Goal: Check status: Check status

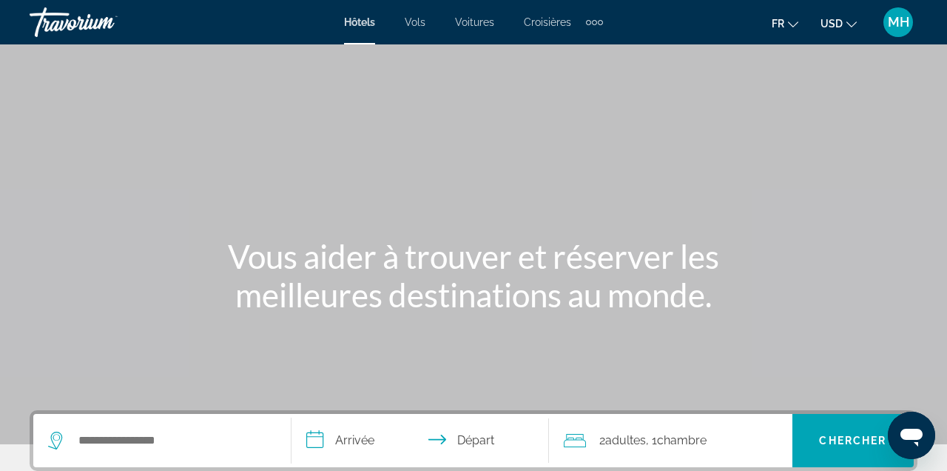
click at [901, 38] on button "MH" at bounding box center [898, 22] width 38 height 31
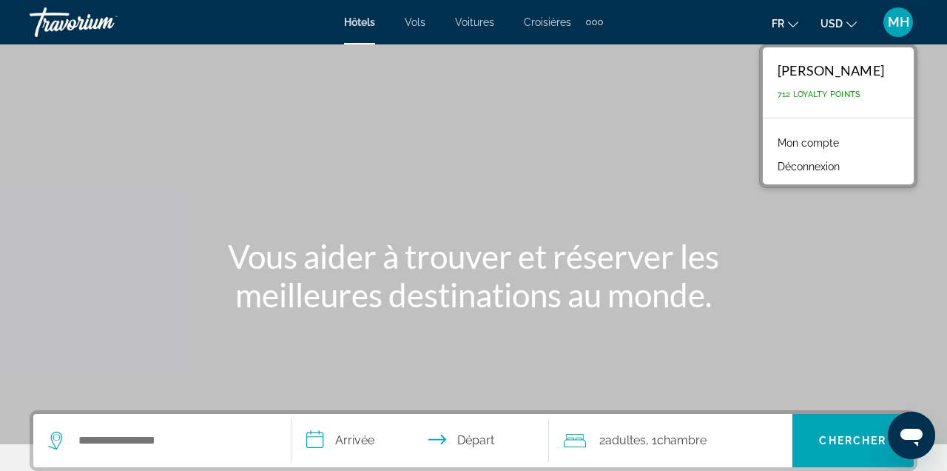
click at [790, 141] on link "Mon compte" at bounding box center [809, 142] width 76 height 19
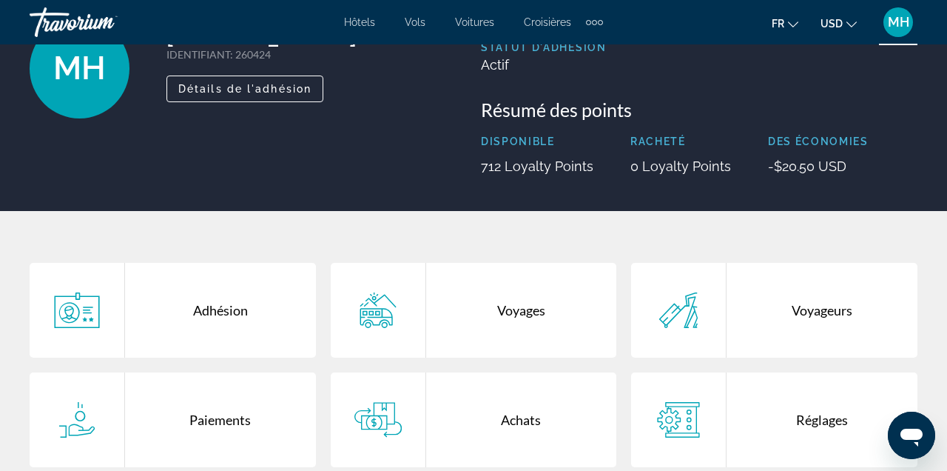
scroll to position [162, 0]
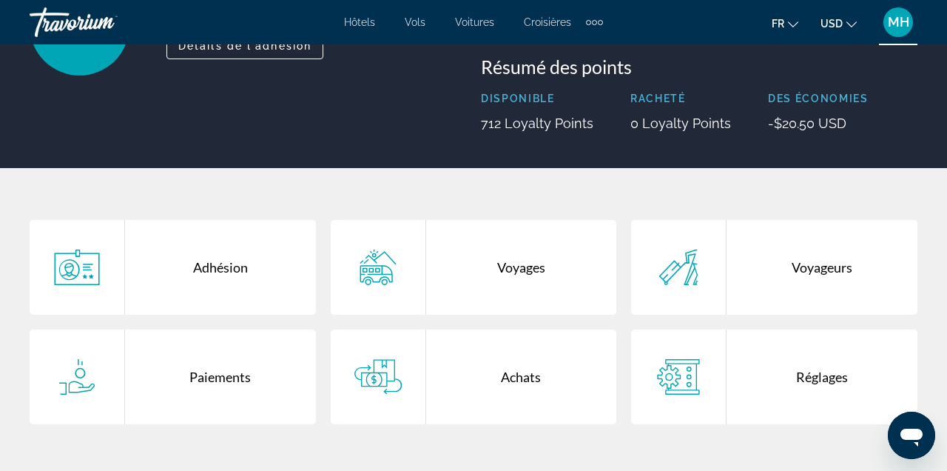
click at [393, 278] on icon "Main content" at bounding box center [378, 267] width 47 height 36
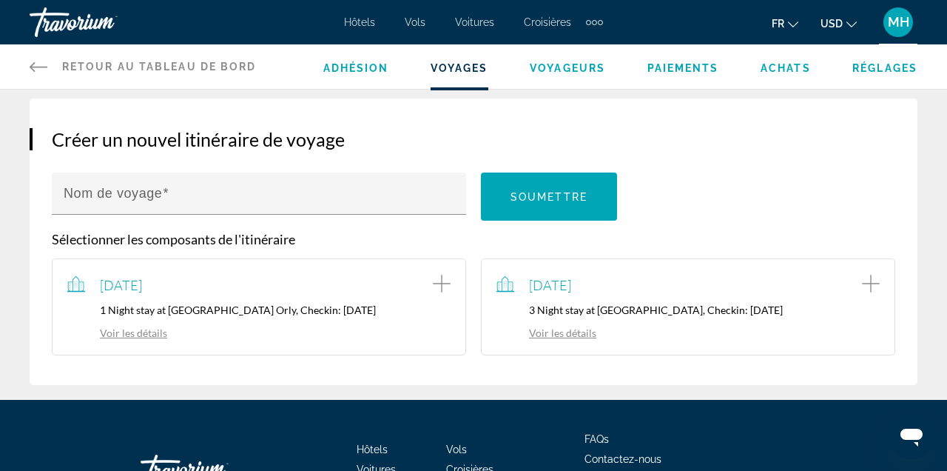
scroll to position [124, 0]
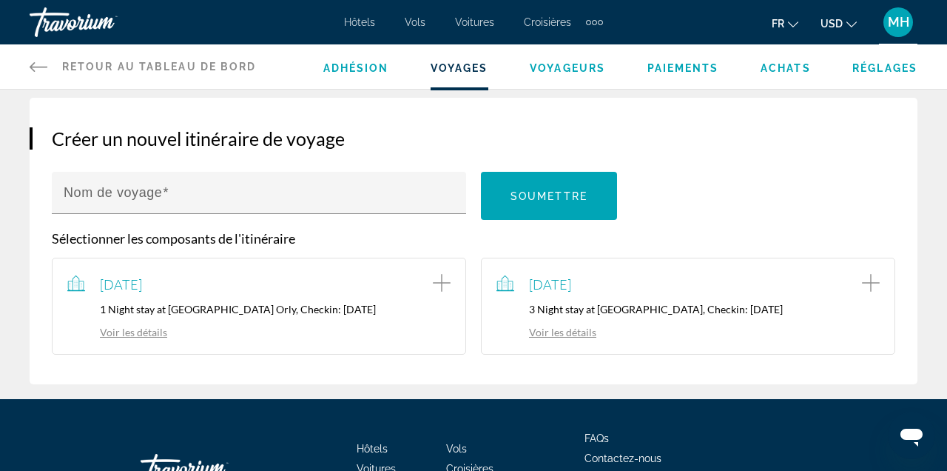
click at [571, 337] on link "Voir les détails" at bounding box center [547, 332] width 100 height 13
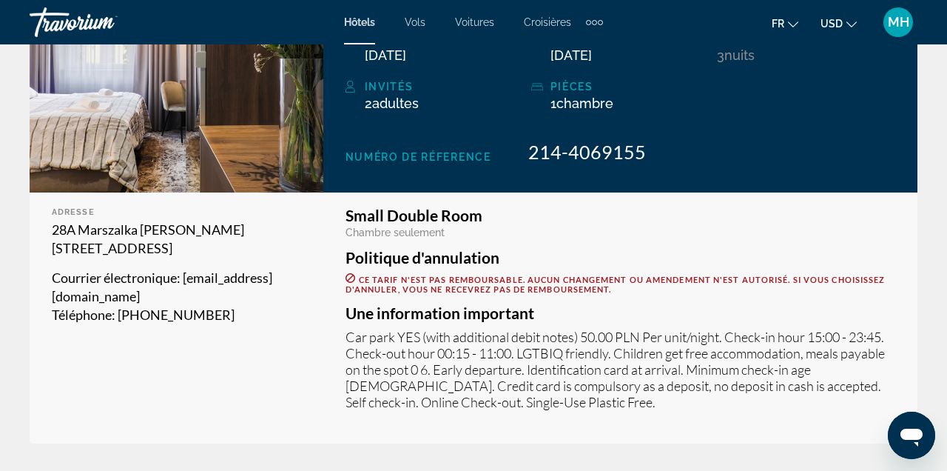
scroll to position [325, 0]
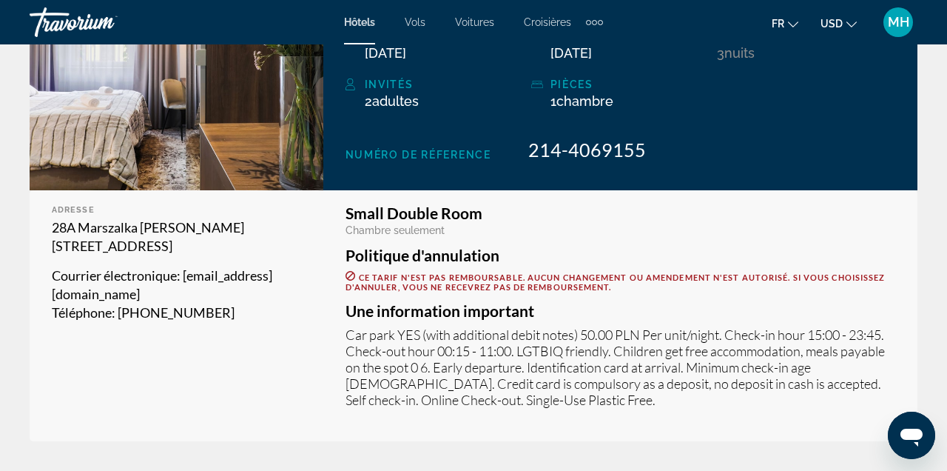
drag, startPoint x: 51, startPoint y: 226, endPoint x: 186, endPoint y: 246, distance: 136.2
click at [186, 246] on div "Adresse [STREET_ADDRESS][PERSON_NAME] électronique : [EMAIL_ADDRESS][DOMAIN_NAM…" at bounding box center [177, 315] width 294 height 251
copy p "28A Marszalka [PERSON_NAME][STREET_ADDRESS]"
